Goal: Task Accomplishment & Management: Complete application form

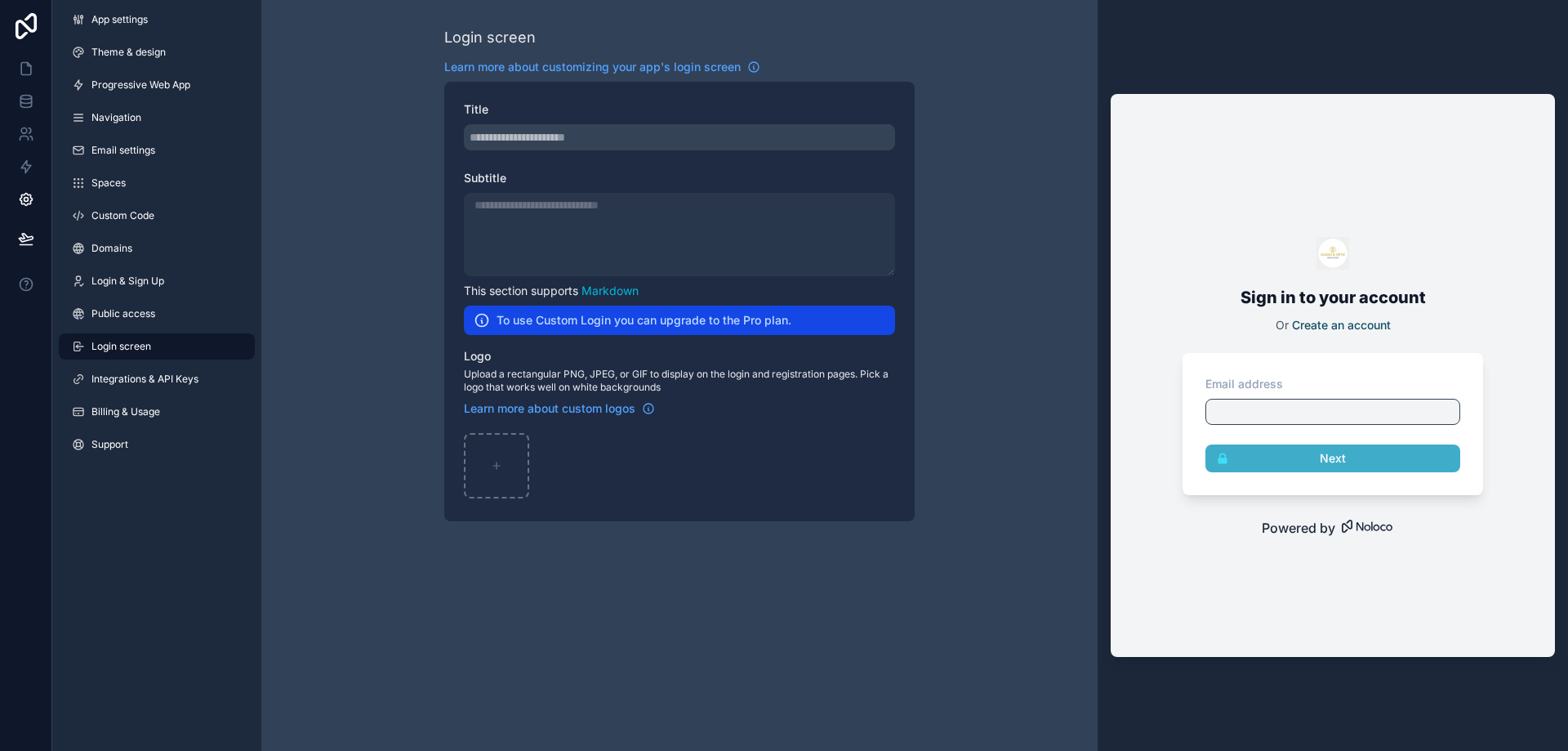
click at [320, 516] on div "Login screen Learn more about customizing your app's login screen Title Subtitl…" at bounding box center [679, 273] width 836 height 547
click at [24, 58] on link at bounding box center [25, 68] width 51 height 32
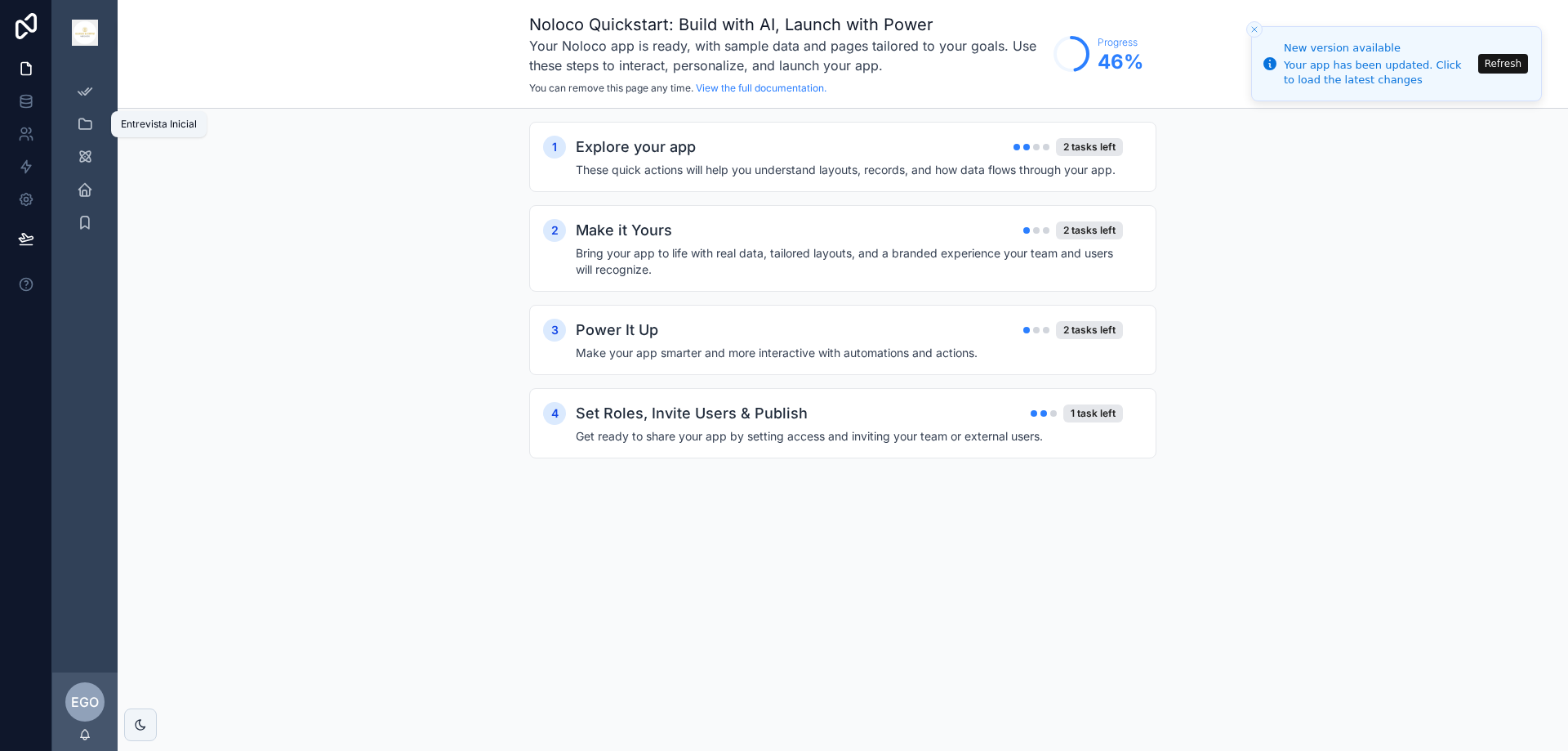
click at [83, 124] on icon "scrollable content" at bounding box center [85, 124] width 16 height 16
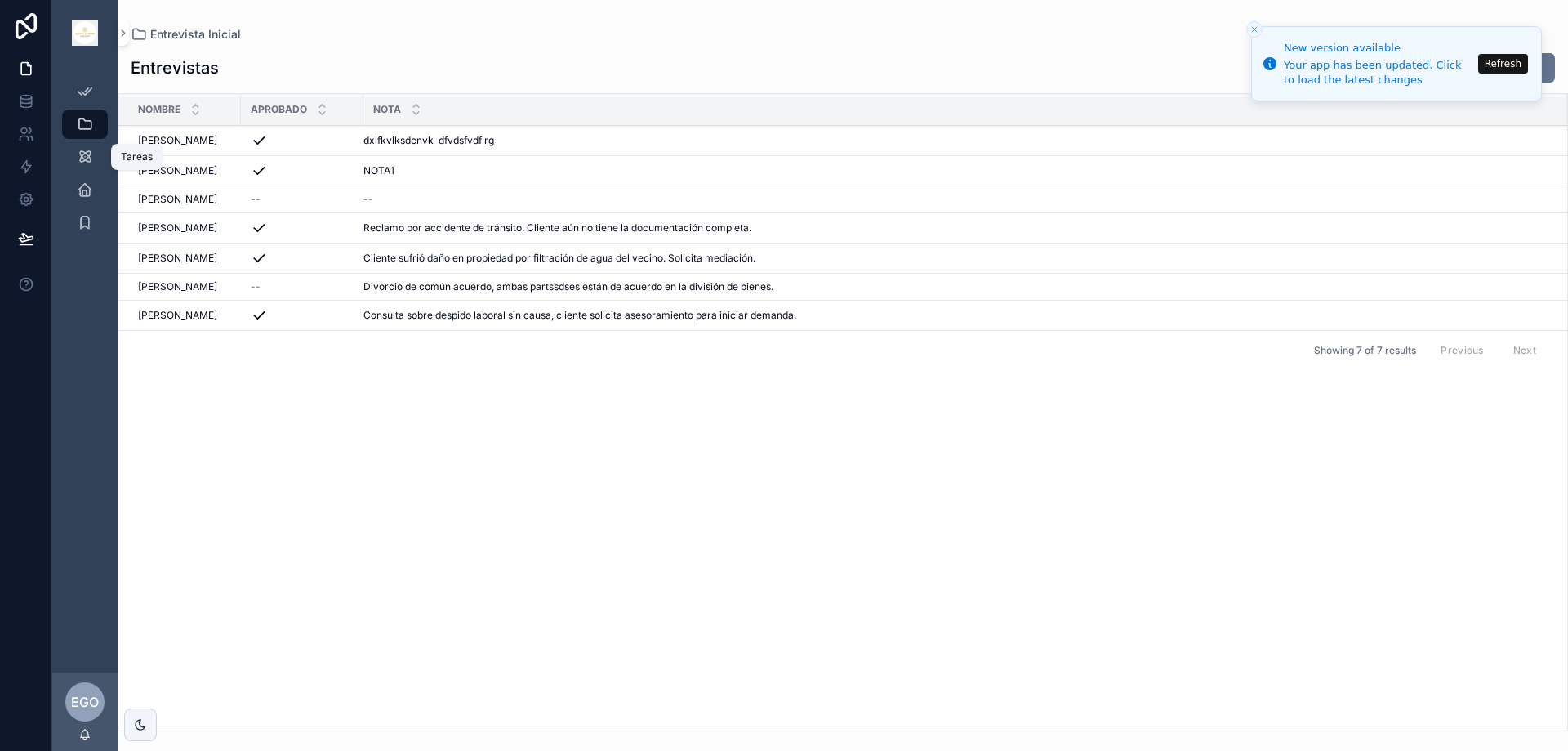
click at [85, 154] on icon "scrollable content" at bounding box center [85, 157] width 16 height 16
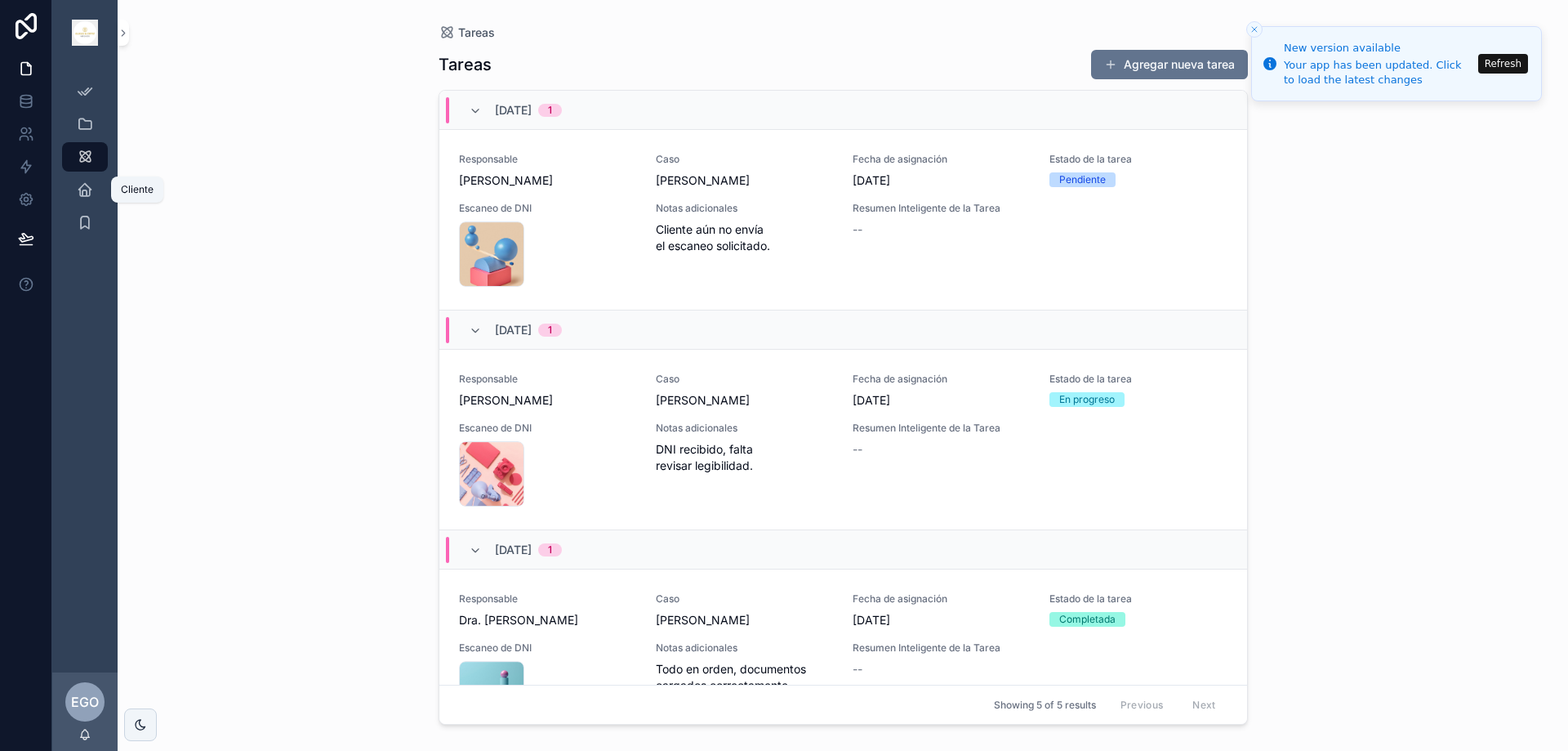
click at [81, 189] on icon "scrollable content" at bounding box center [85, 190] width 16 height 16
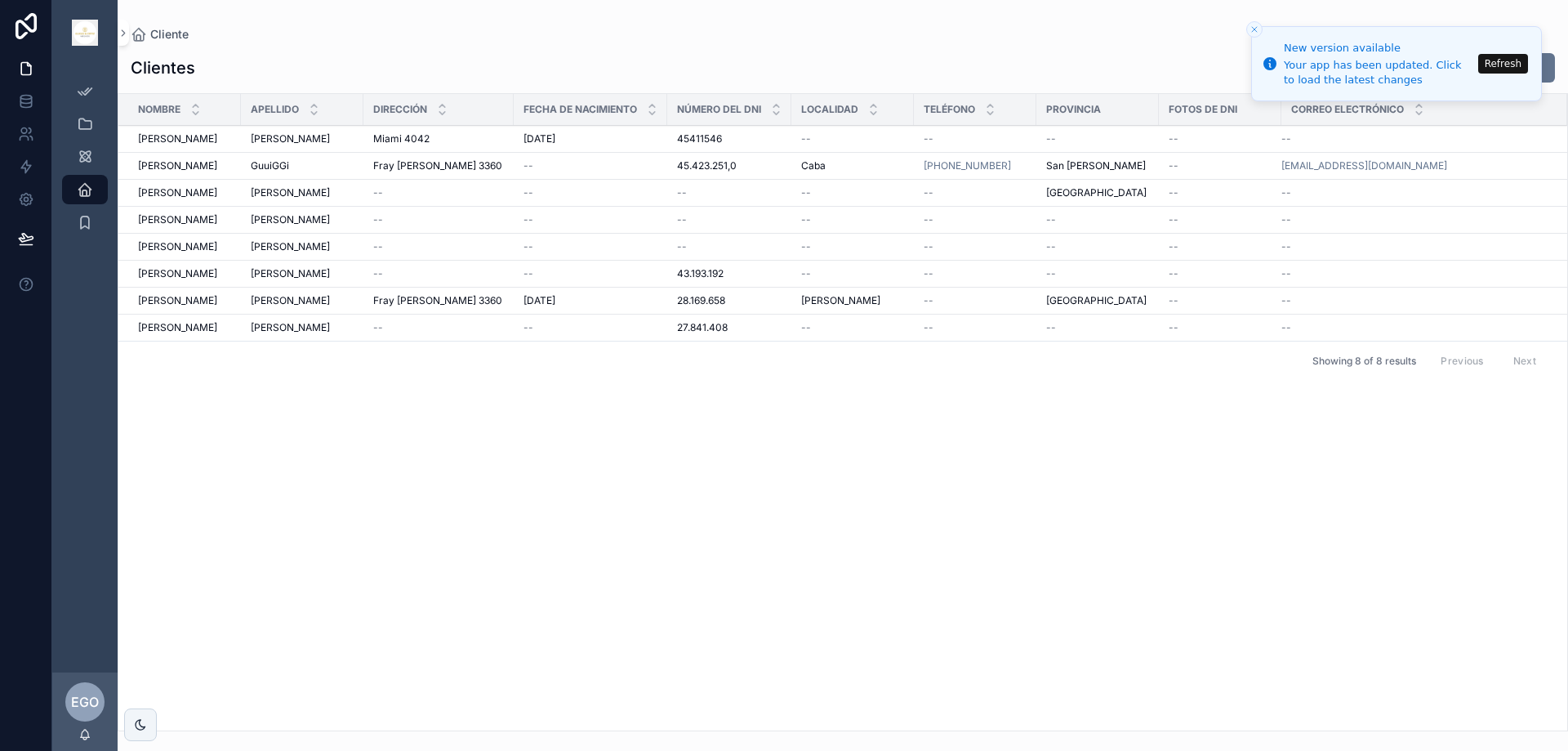
click at [1254, 30] on line "Close toast" at bounding box center [1254, 29] width 4 height 4
click at [1257, 28] on icon "Close toast" at bounding box center [1254, 29] width 10 height 10
drag, startPoint x: 1339, startPoint y: 41, endPoint x: 1169, endPoint y: 40, distance: 170.0
click at [1169, 40] on div "New version available Your app has been updated. Click to load the latest chang…" at bounding box center [784, 375] width 1568 height 751
click at [1504, 61] on button "Refresh" at bounding box center [1504, 64] width 50 height 20
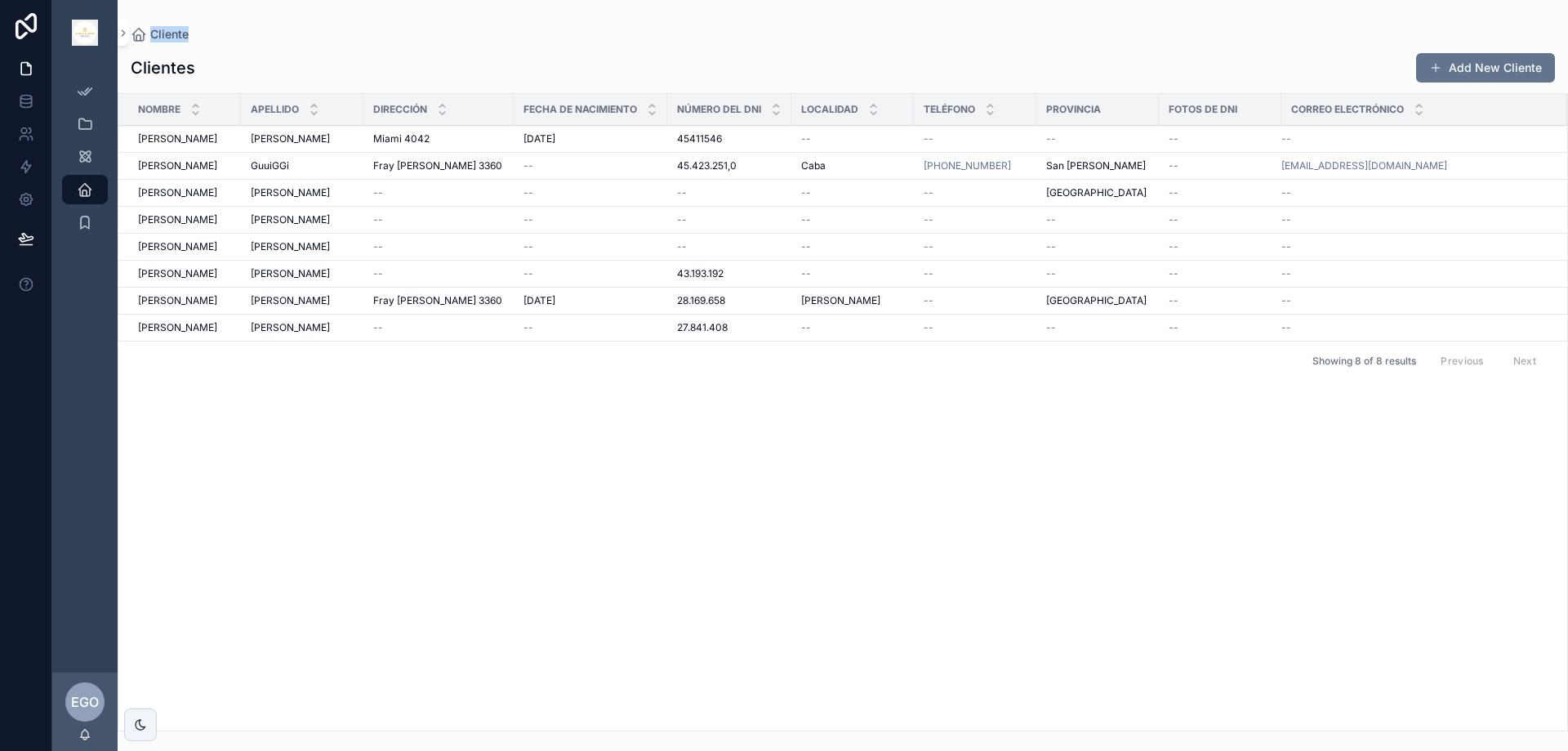
click at [1476, 72] on button "Add New Cliente" at bounding box center [1485, 67] width 139 height 30
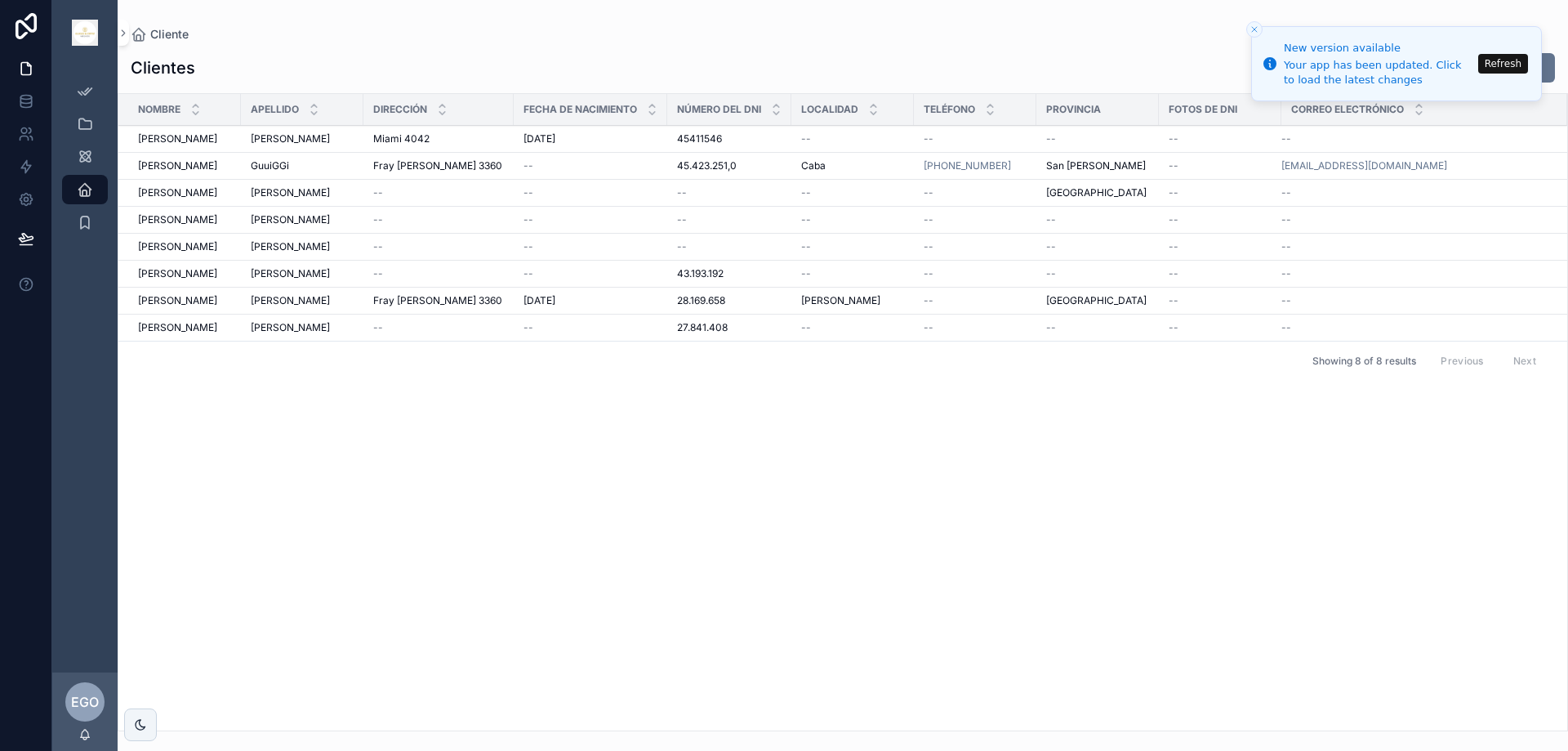
click at [1256, 26] on icon "Close toast" at bounding box center [1254, 29] width 10 height 10
drag, startPoint x: 1285, startPoint y: 32, endPoint x: 1111, endPoint y: 28, distance: 174.0
click at [1111, 28] on div "New version available Your app has been updated. Click to load the latest chang…" at bounding box center [784, 375] width 1568 height 751
click at [1255, 31] on icon "Close toast" at bounding box center [1254, 29] width 10 height 10
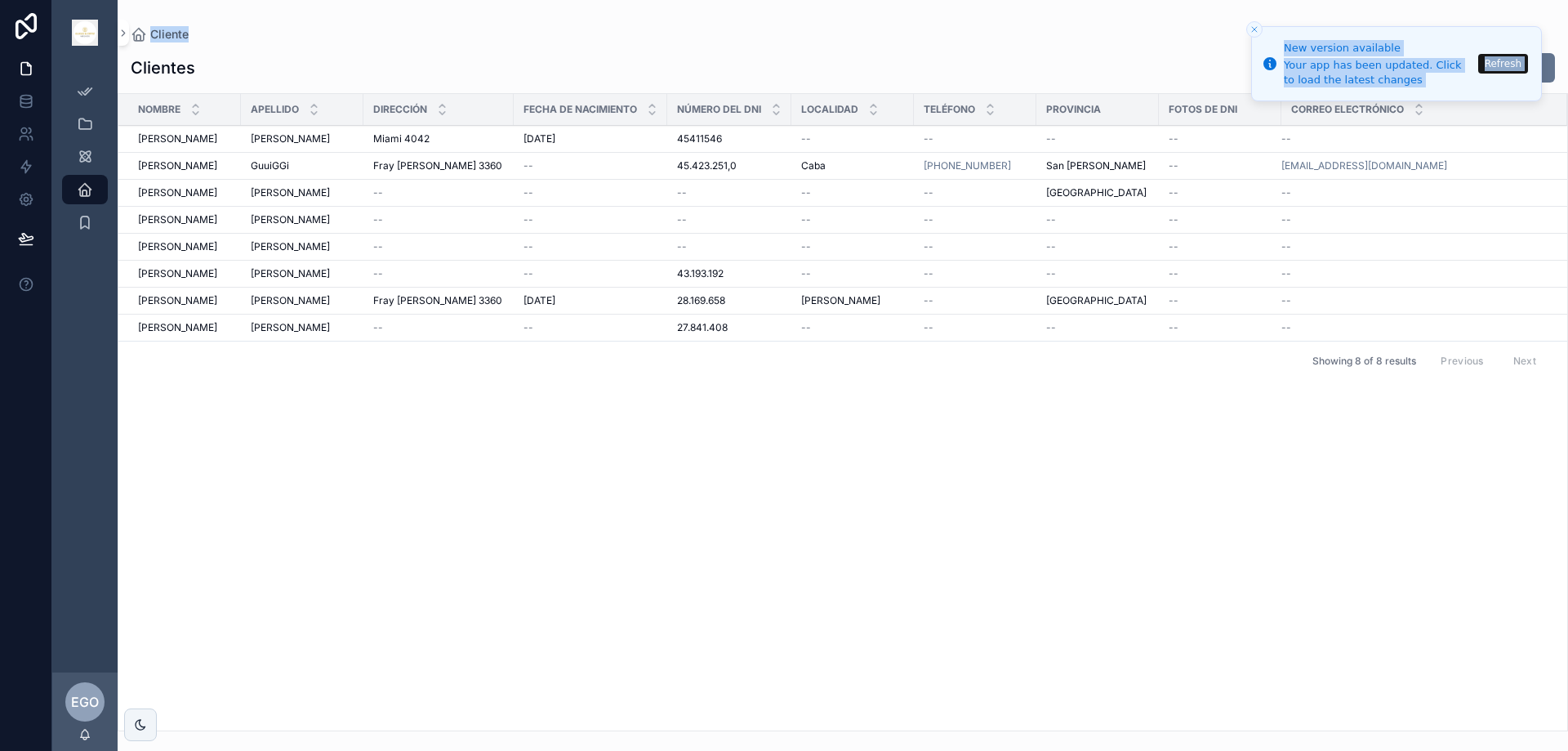
click at [1172, 27] on div "Cliente" at bounding box center [842, 34] width 1424 height 16
click at [81, 222] on icon "scrollable content" at bounding box center [85, 222] width 16 height 16
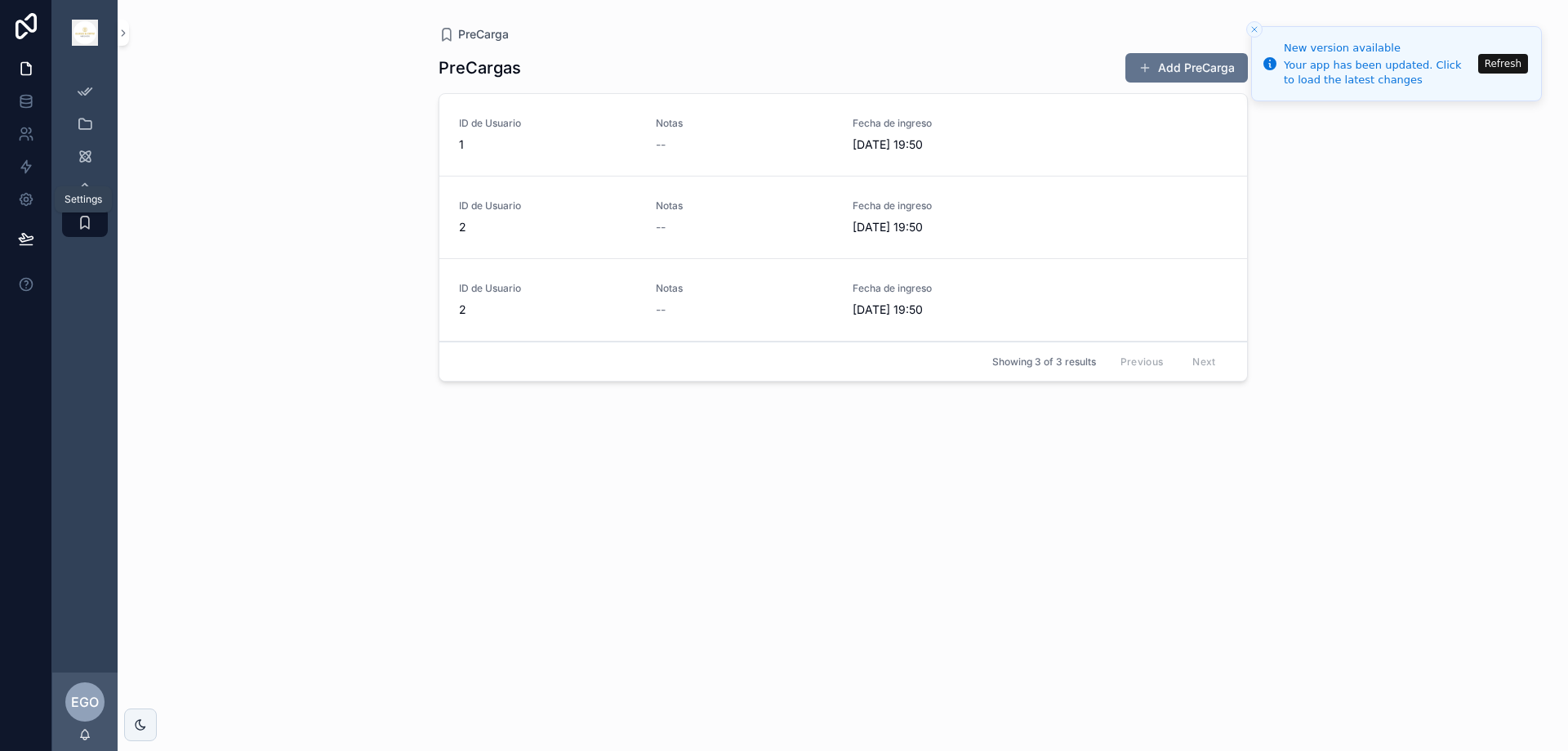
click at [31, 200] on icon at bounding box center [26, 200] width 16 height 16
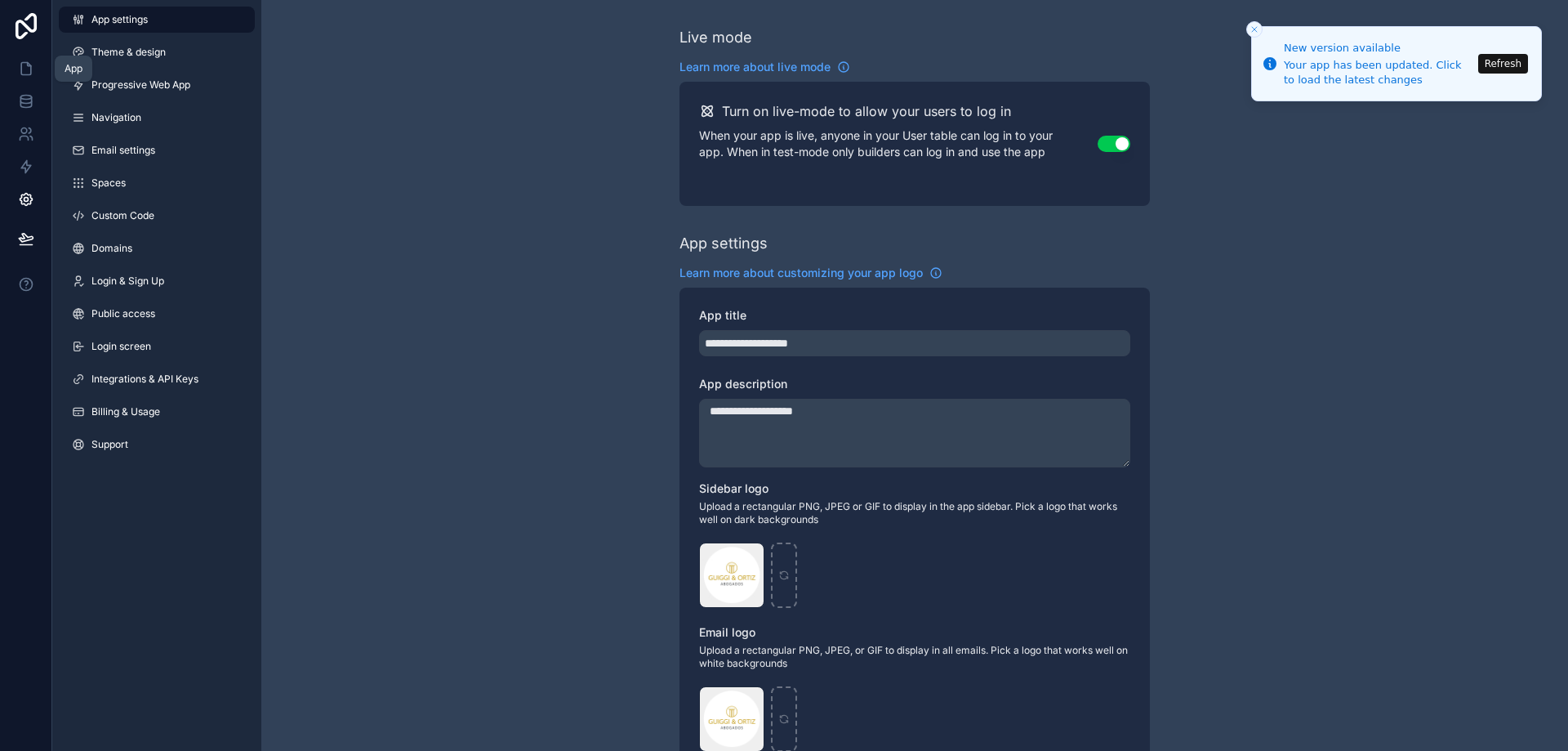
click at [29, 66] on icon at bounding box center [29, 64] width 4 height 4
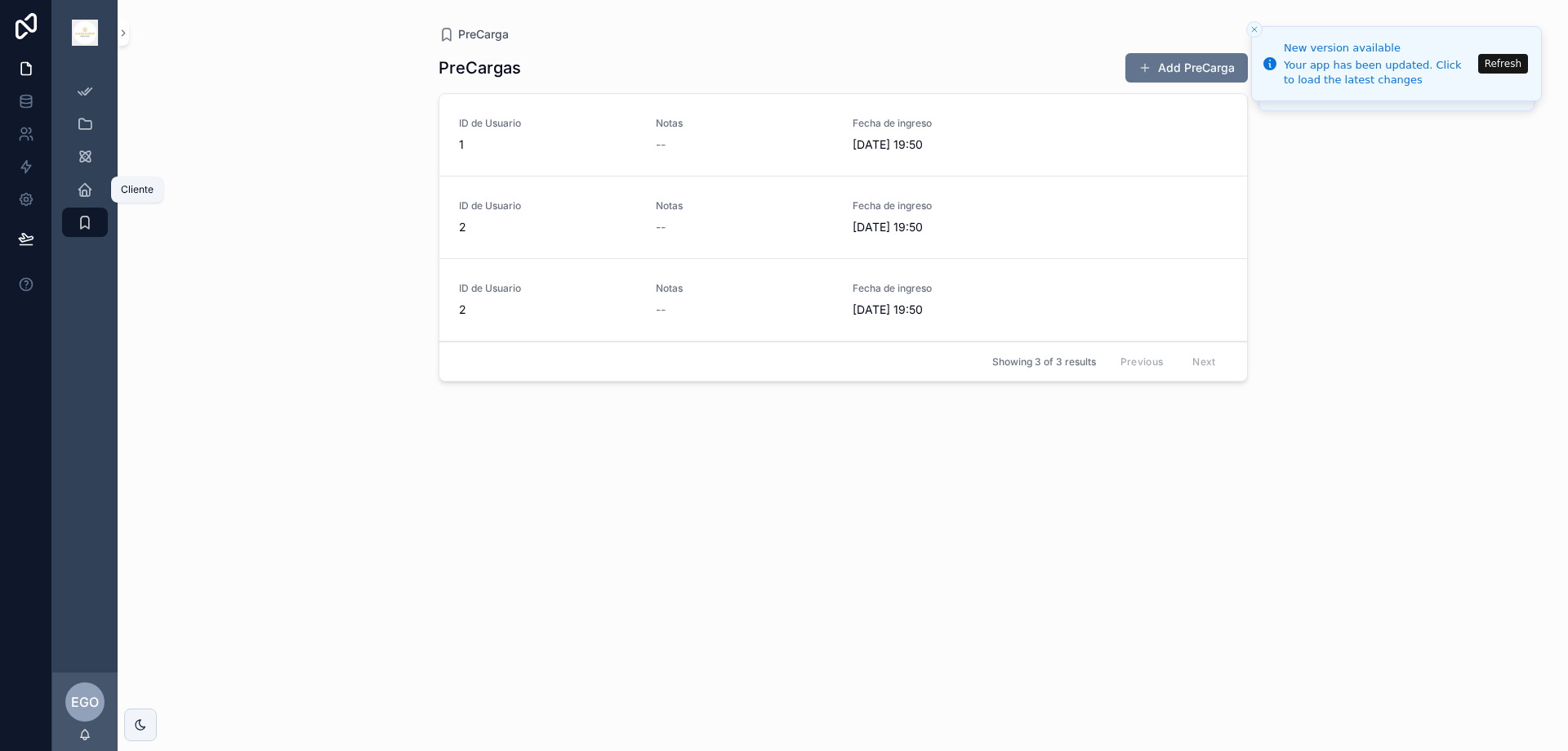
click at [84, 192] on icon "scrollable content" at bounding box center [85, 190] width 16 height 16
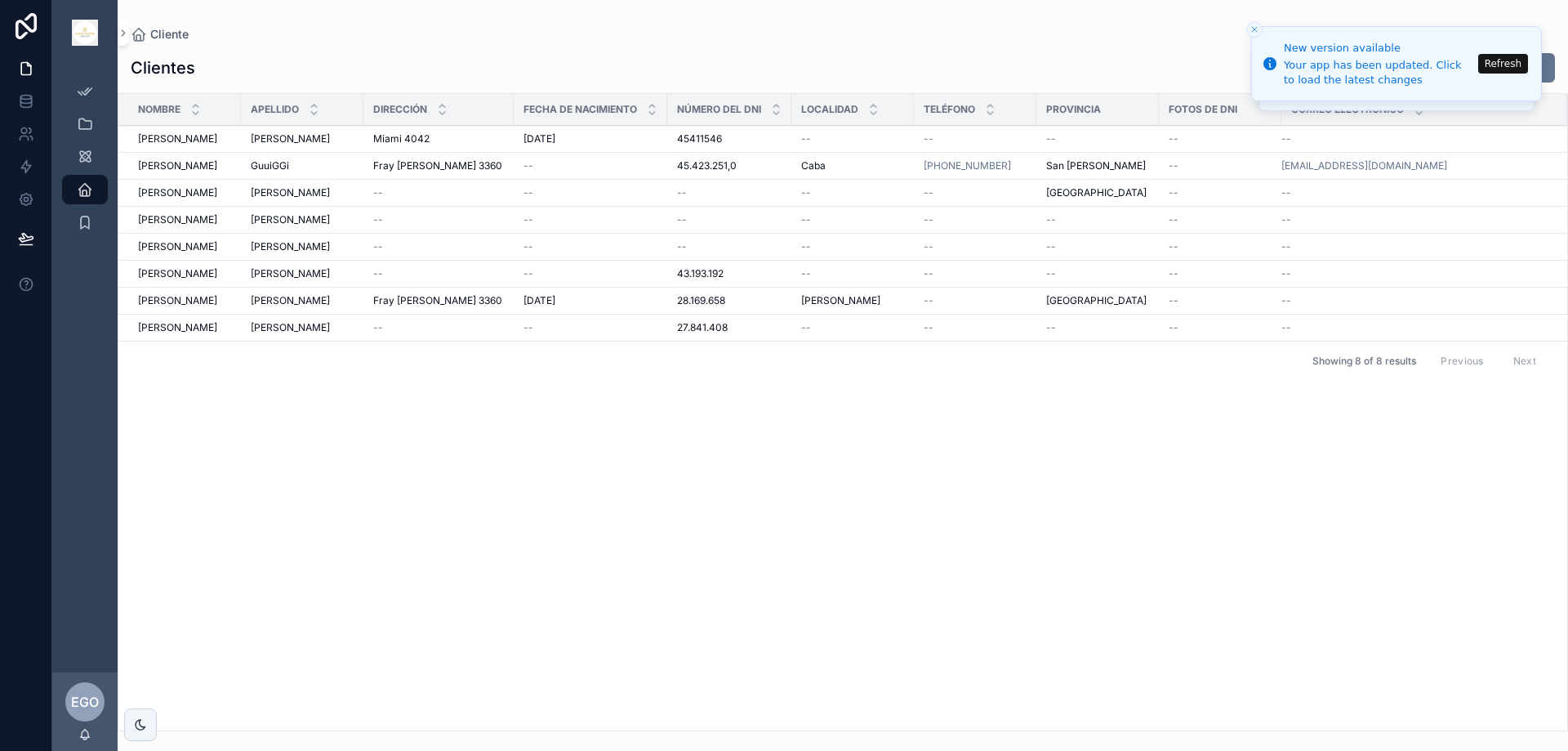
click at [1547, 66] on button "Add New Cliente" at bounding box center [1485, 67] width 139 height 30
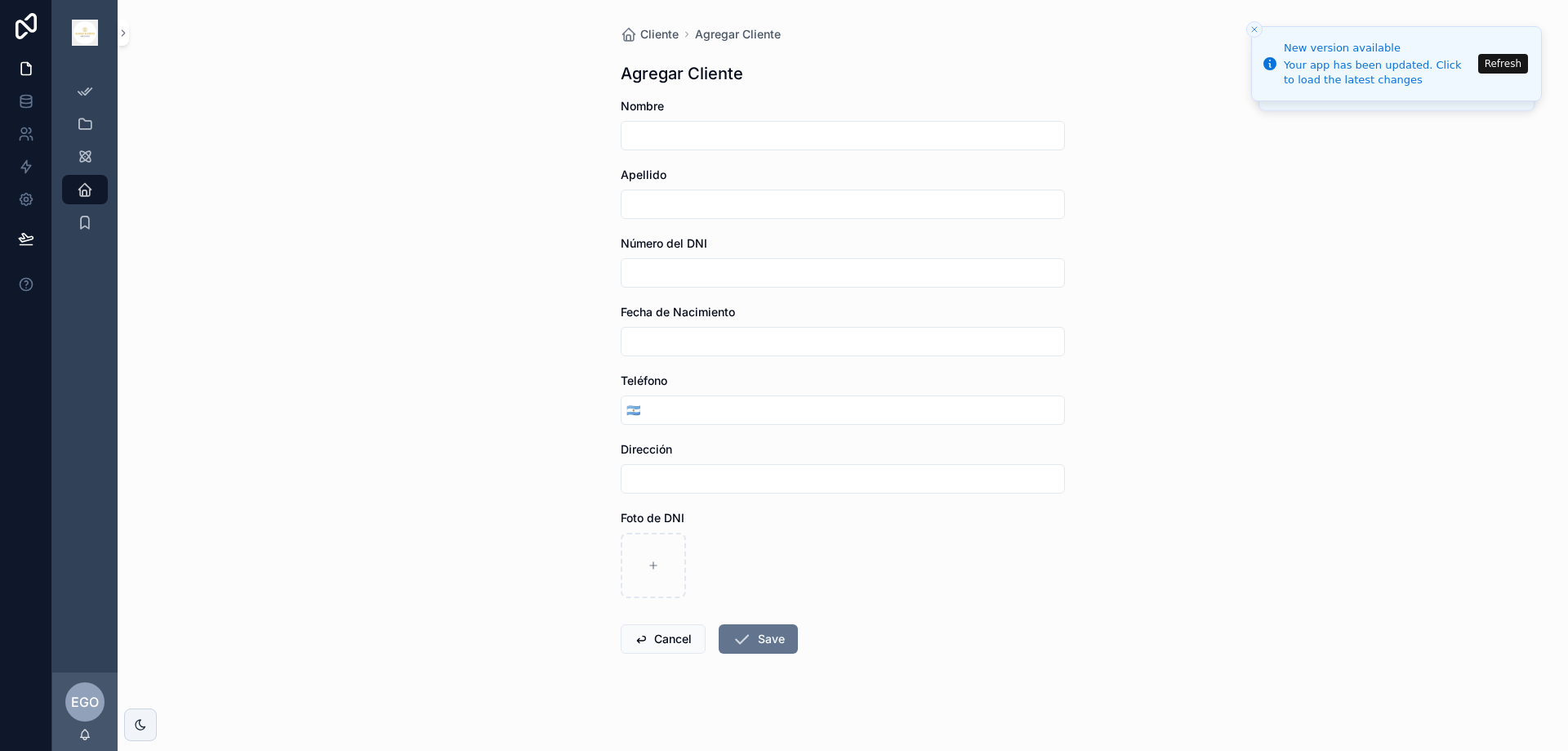
click at [647, 136] on input "scrollable content" at bounding box center [842, 136] width 443 height 23
type input "****"
type input "*****"
type input "*******"
click at [869, 547] on button "17" at bounding box center [866, 547] width 30 height 30
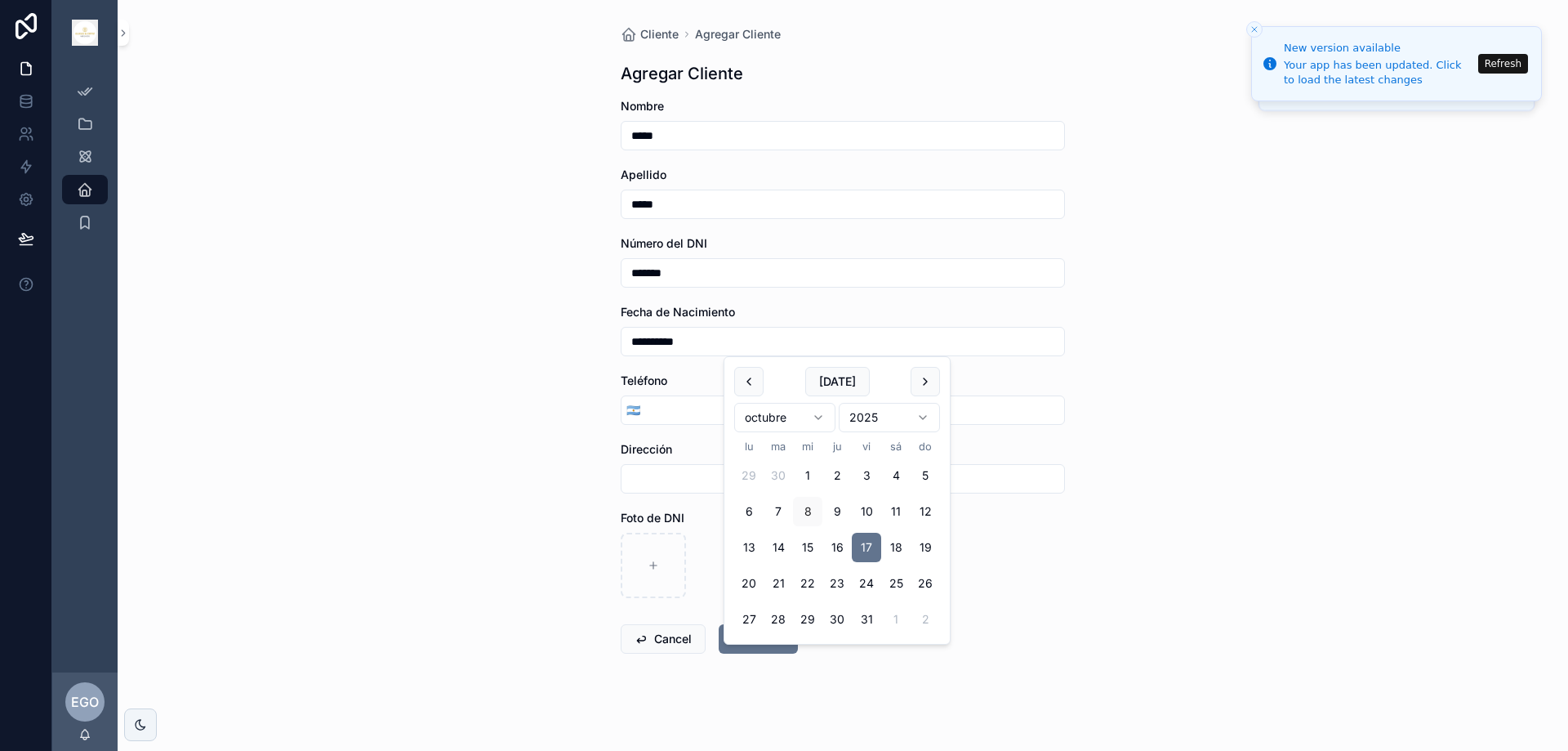
type input "**********"
click at [869, 547] on button "17" at bounding box center [866, 547] width 30 height 30
click at [1150, 481] on div "**********" at bounding box center [842, 375] width 1451 height 751
click at [711, 273] on input "*******" at bounding box center [842, 273] width 443 height 23
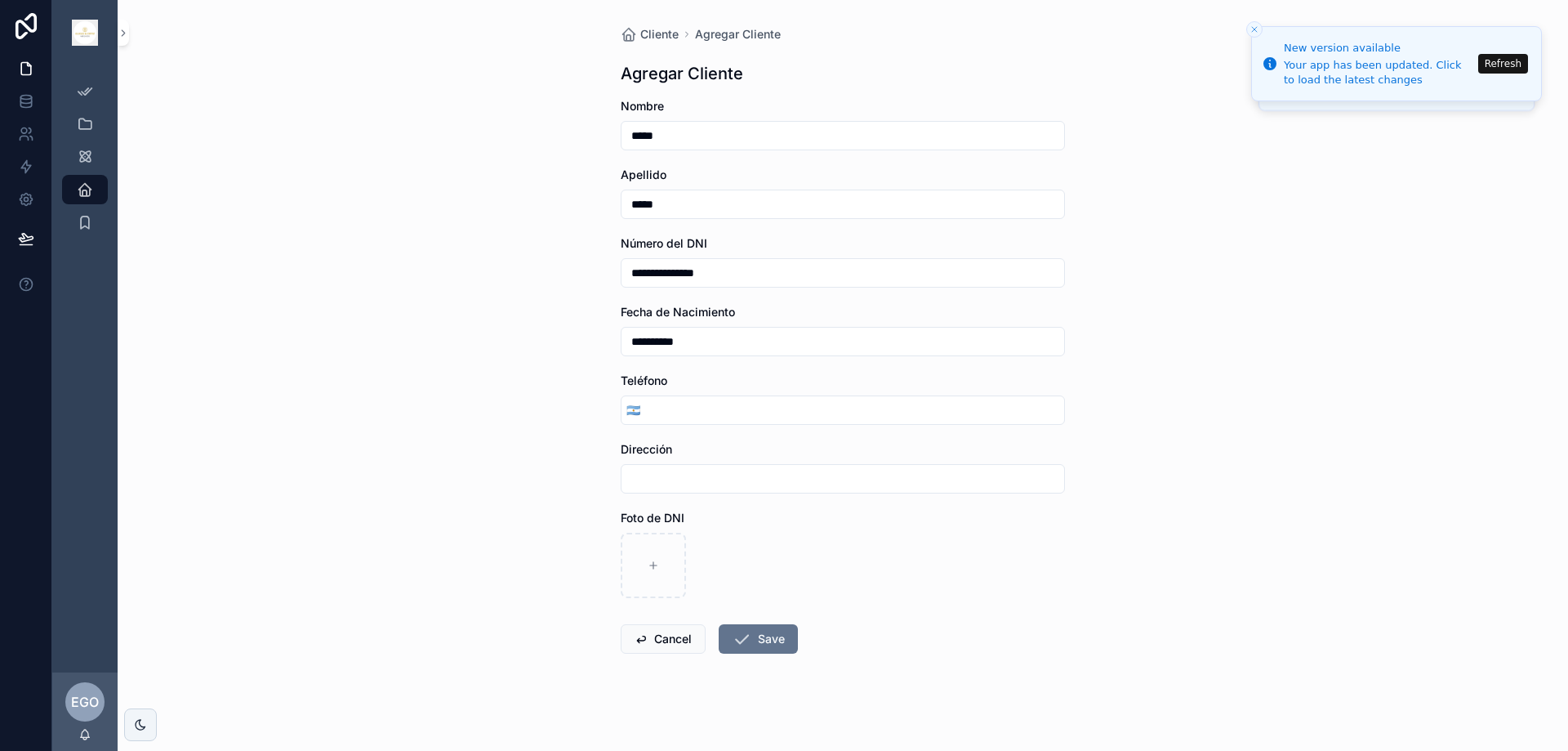
type input "**********"
click at [722, 420] on input "scrollable content" at bounding box center [855, 410] width 419 height 23
click at [671, 408] on input "scrollable content" at bounding box center [855, 410] width 419 height 23
click at [648, 406] on input "scrollable content" at bounding box center [855, 410] width 419 height 23
type input "**********"
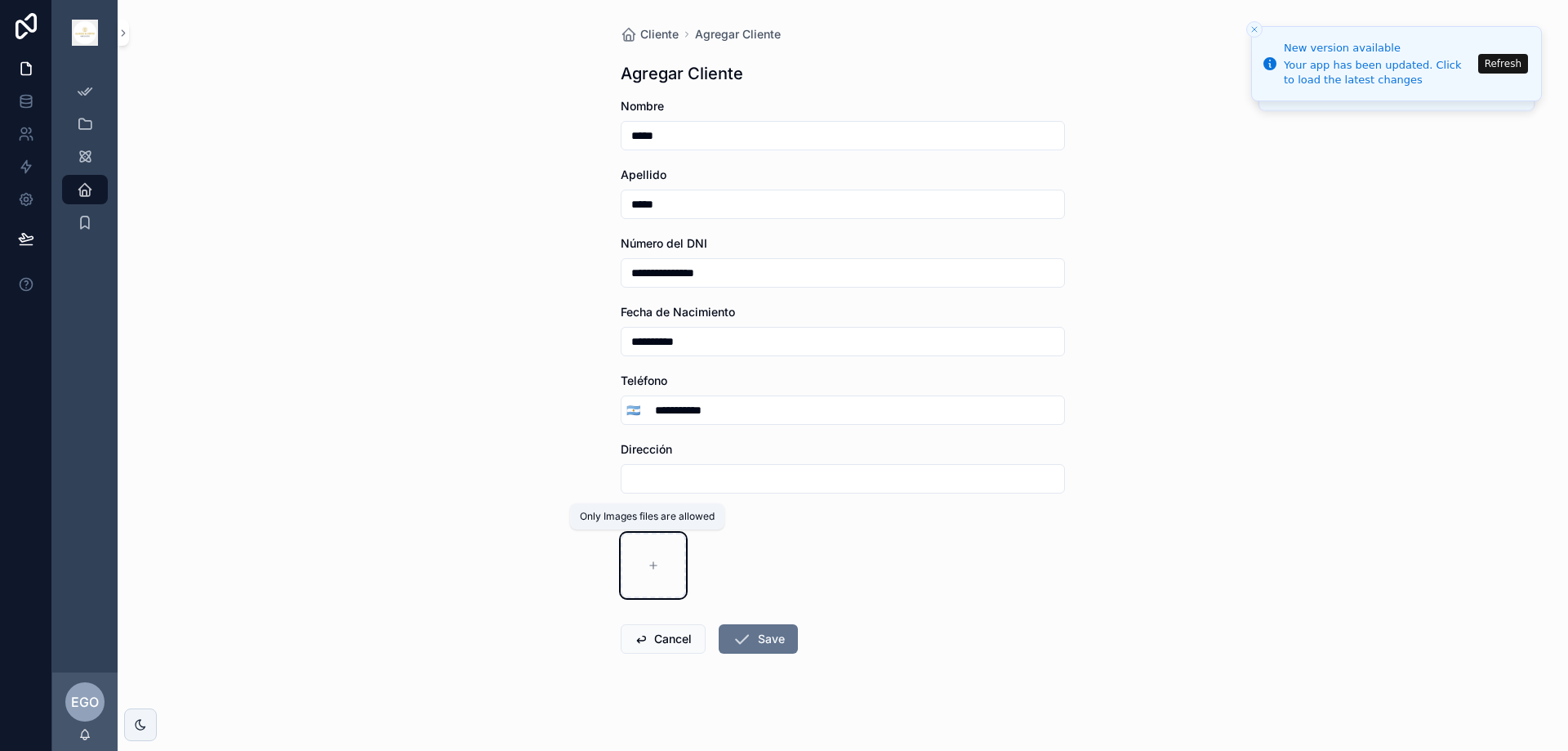
click at [639, 562] on div "scrollable content" at bounding box center [652, 565] width 65 height 65
click at [762, 641] on button "Save" at bounding box center [758, 638] width 80 height 30
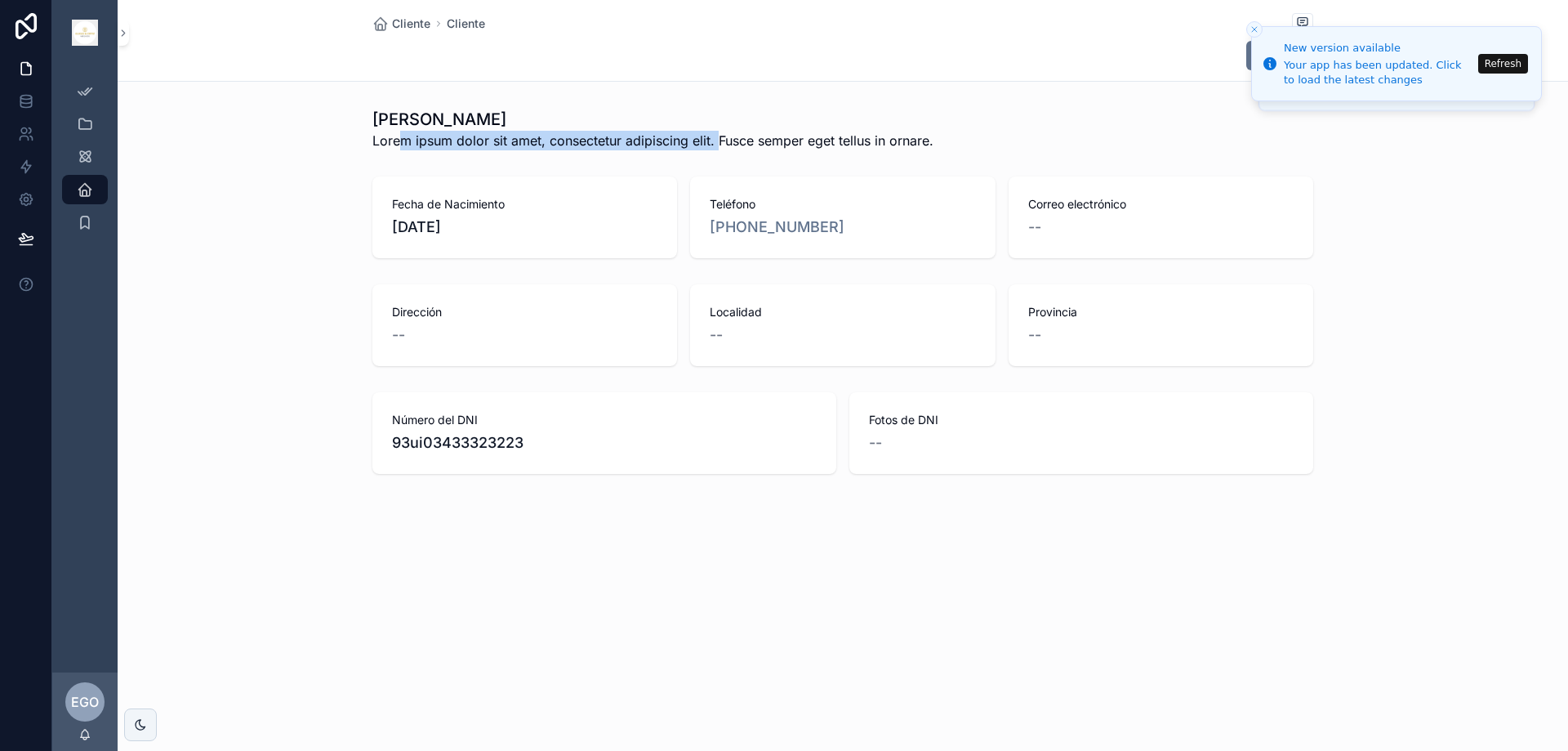
drag, startPoint x: 401, startPoint y: 140, endPoint x: 719, endPoint y: 132, distance: 318.1
click at [719, 132] on span "Lorem ipsum dolor sit amet, consectetur adipiscing elit. Fusce semper eget tell…" at bounding box center [652, 141] width 561 height 20
click at [89, 221] on icon "scrollable content" at bounding box center [85, 222] width 16 height 16
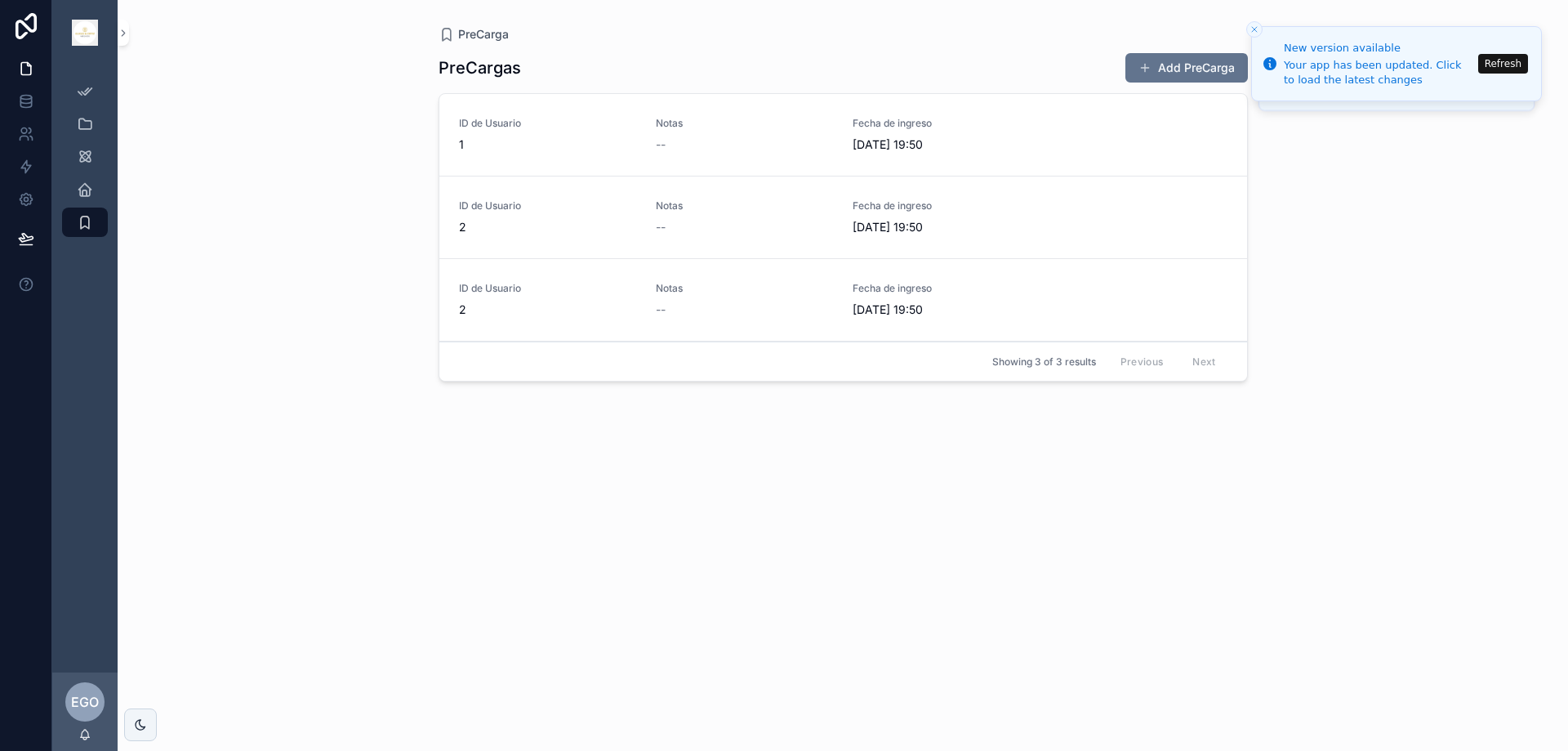
click at [1172, 70] on button "Add PreCarga" at bounding box center [1186, 67] width 123 height 30
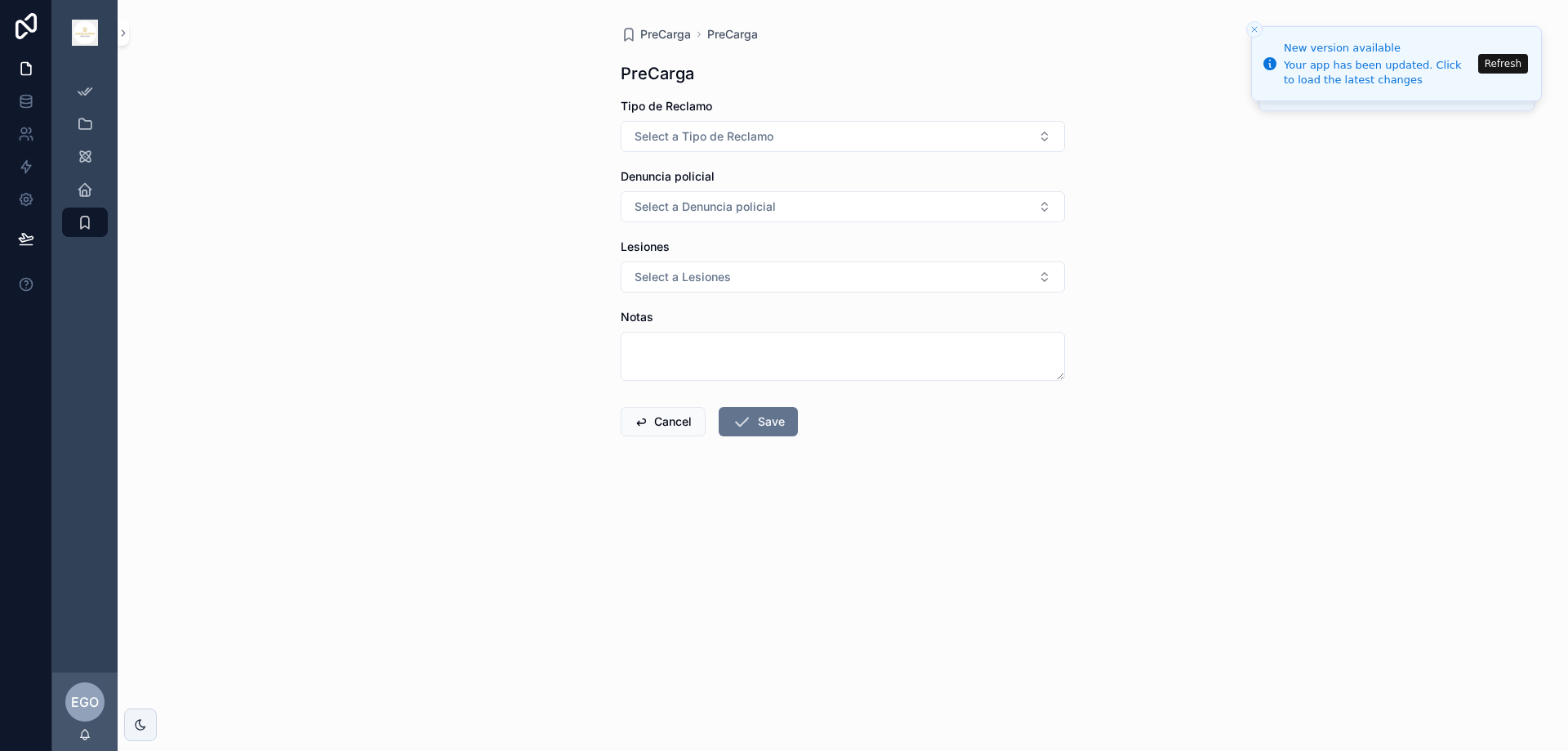
click at [677, 128] on span "Select a Tipo de Reclamo" at bounding box center [703, 136] width 139 height 16
click at [764, 236] on div "Extrajudicial" at bounding box center [843, 226] width 227 height 24
click at [763, 206] on span "Select a Denuncia policial" at bounding box center [705, 207] width 141 height 16
click at [780, 323] on div "Comisaría" at bounding box center [769, 320] width 47 height 14
click at [669, 352] on textarea "scrollable content" at bounding box center [842, 355] width 444 height 49
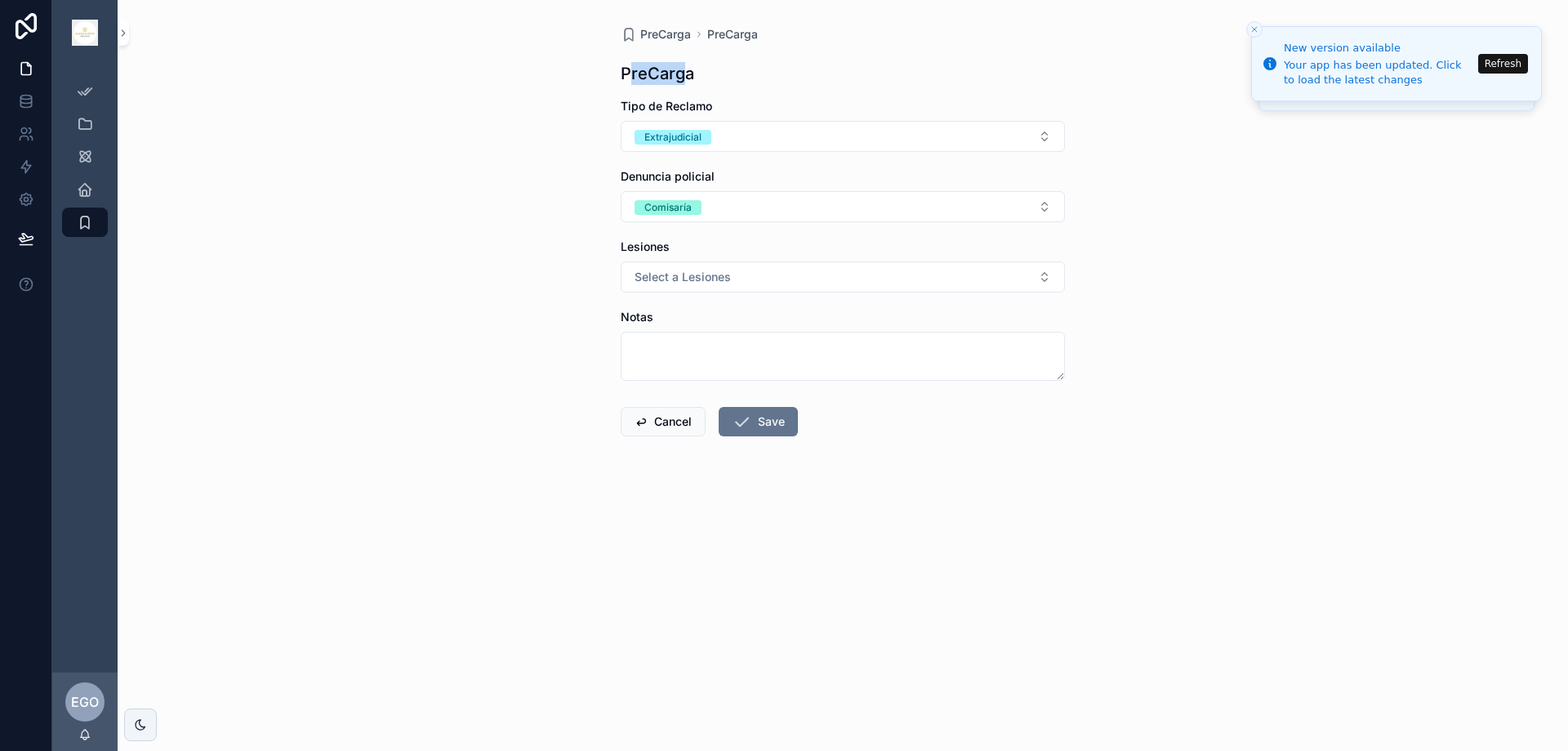
drag, startPoint x: 632, startPoint y: 68, endPoint x: 688, endPoint y: 66, distance: 56.0
click at [688, 66] on h1 "PreCarga" at bounding box center [657, 73] width 73 height 23
